Goal: Transaction & Acquisition: Purchase product/service

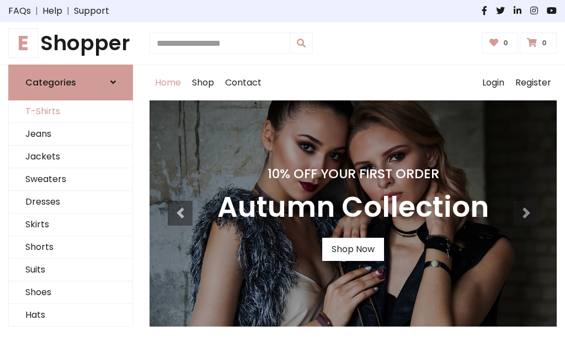
click at [71, 112] on link "T-Shirts" at bounding box center [71, 111] width 124 height 23
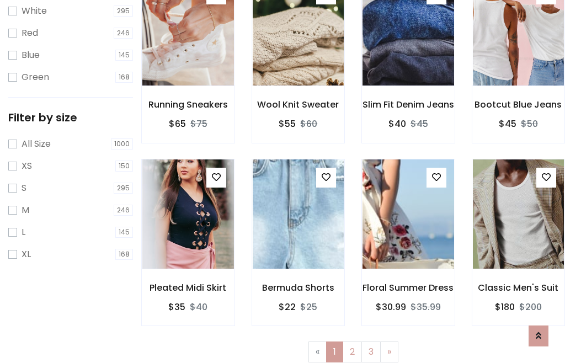
scroll to position [20, 0]
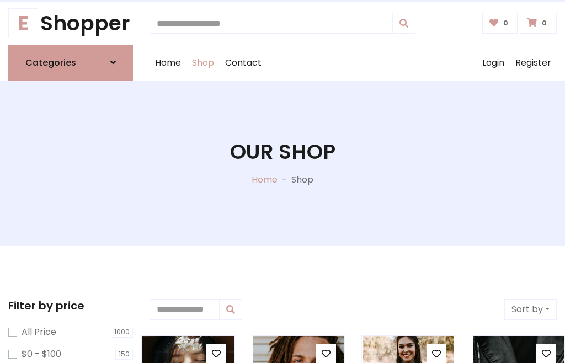
click at [283, 163] on h1 "Our Shop" at bounding box center [282, 152] width 105 height 25
click at [353, 62] on div "Home Shop Contact Log out Login Register" at bounding box center [353, 62] width 407 height 35
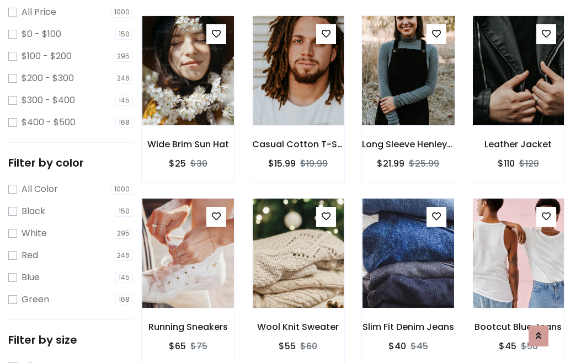
click at [408, 91] on img at bounding box center [408, 70] width 110 height 265
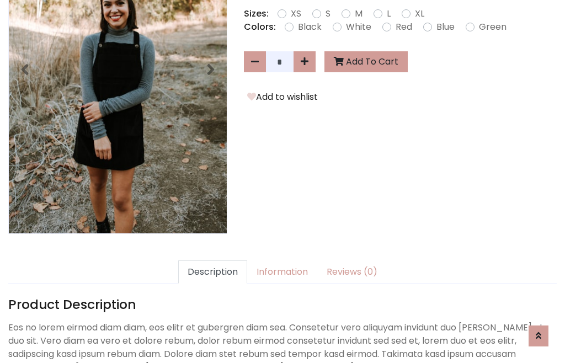
scroll to position [270, 0]
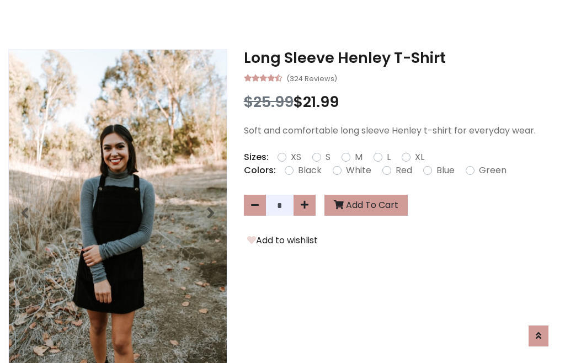
click at [400, 57] on h3 "Long Sleeve Henley T-Shirt" at bounding box center [400, 58] width 313 height 18
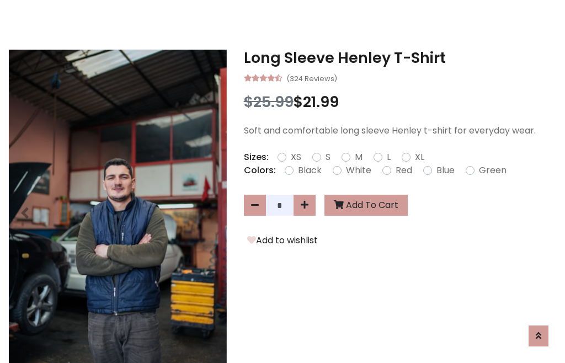
click at [400, 57] on h3 "Long Sleeve Henley T-Shirt" at bounding box center [400, 58] width 313 height 18
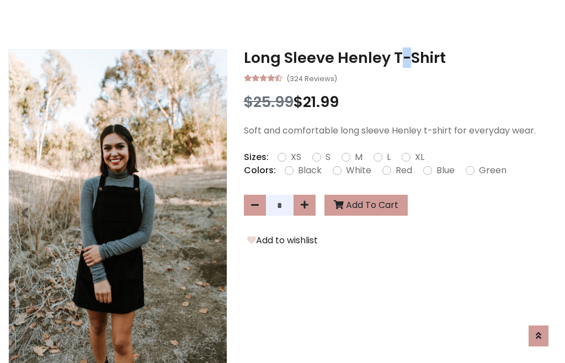
click at [400, 57] on h3 "Long Sleeve Henley T-Shirt" at bounding box center [400, 58] width 313 height 18
